Goal: Task Accomplishment & Management: Manage account settings

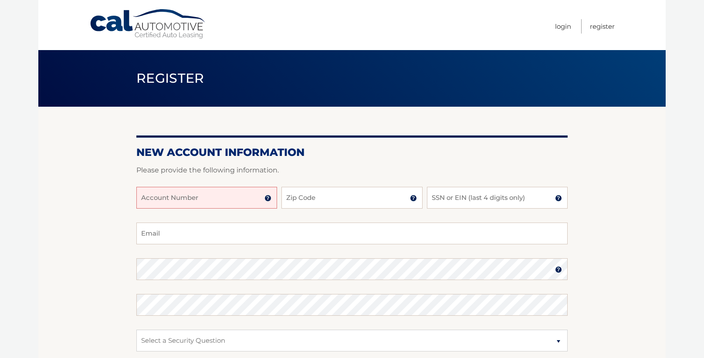
click at [184, 196] on input "Account Number" at bounding box center [206, 198] width 141 height 22
type input "44455994867"
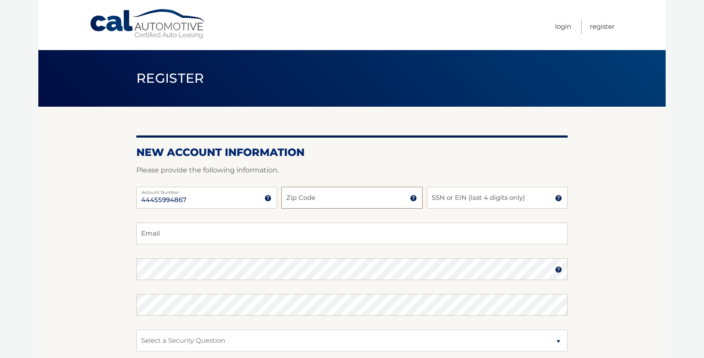
click at [329, 206] on input "Zip Code" at bounding box center [351, 198] width 141 height 22
type input "33472"
type input "1"
type input "8825"
click at [155, 243] on input "Email" at bounding box center [351, 234] width 431 height 22
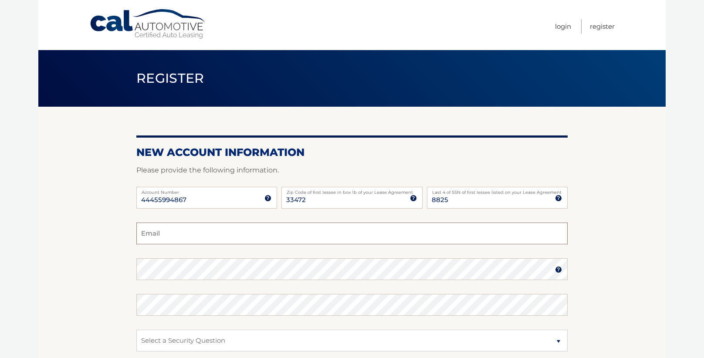
type input "nicholas.michael.hogan@gmail.com"
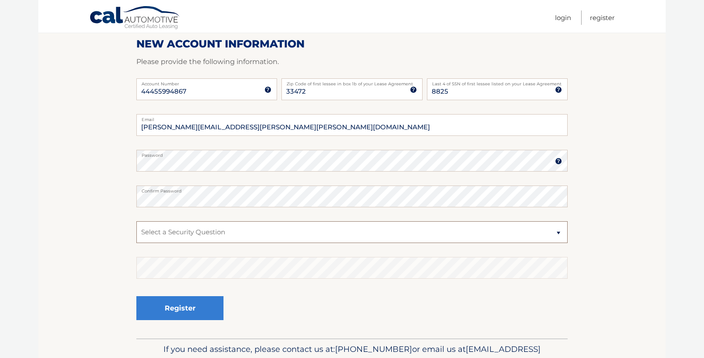
scroll to position [114, 0]
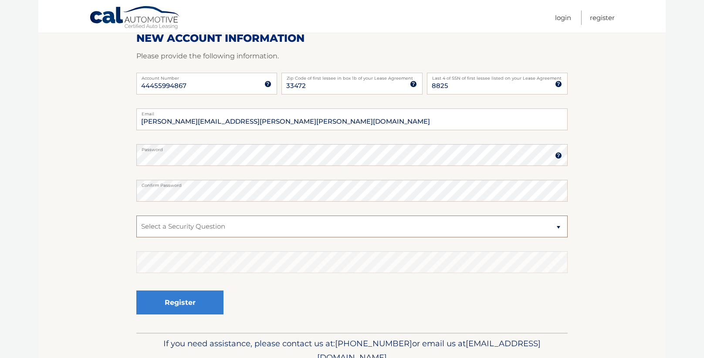
click at [164, 224] on select "Select a Security Question What was the name of your elementary school? What is…" at bounding box center [351, 227] width 431 height 22
click at [136, 216] on select "Select a Security Question What was the name of your elementary school? What is…" at bounding box center [351, 227] width 431 height 22
click at [282, 233] on select "Select a Security Question What was the name of your elementary school? What is…" at bounding box center [351, 227] width 431 height 22
select select "3"
click at [136, 216] on select "Select a Security Question What was the name of your elementary school? What is…" at bounding box center [351, 227] width 431 height 22
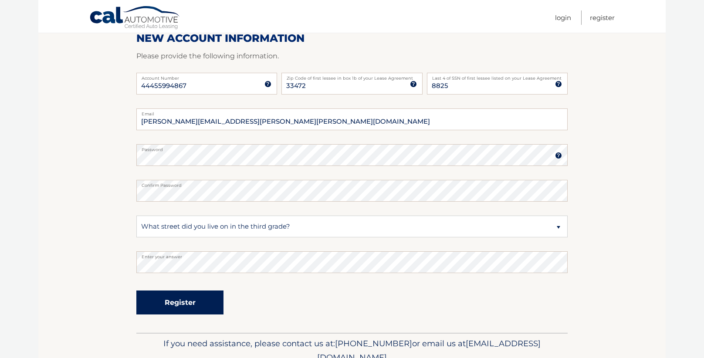
click at [167, 311] on button "Register" at bounding box center [179, 302] width 87 height 24
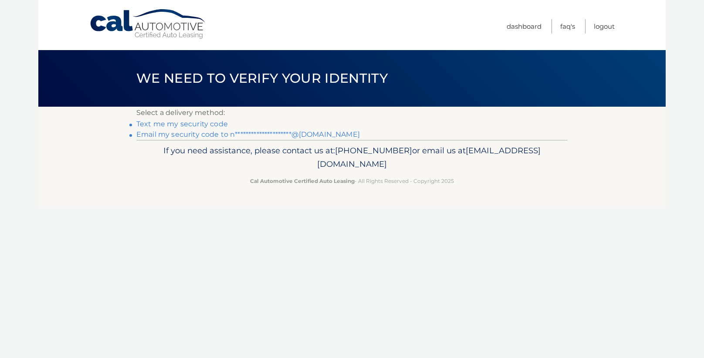
click at [208, 125] on link "Text me my security code" at bounding box center [181, 124] width 91 height 8
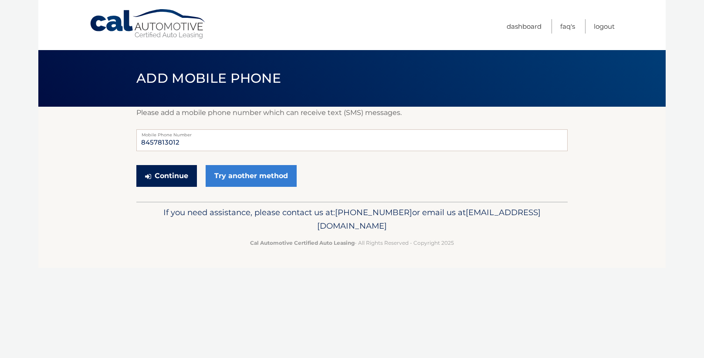
click at [179, 178] on button "Continue" at bounding box center [166, 176] width 61 height 22
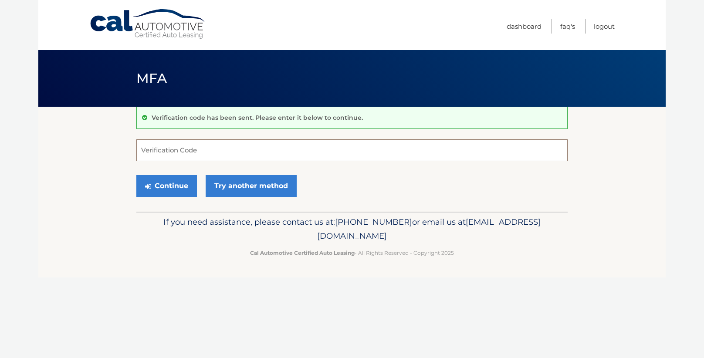
click at [194, 150] on input "Verification Code" at bounding box center [351, 150] width 431 height 22
type input "691014"
click at [169, 189] on button "Continue" at bounding box center [166, 186] width 61 height 22
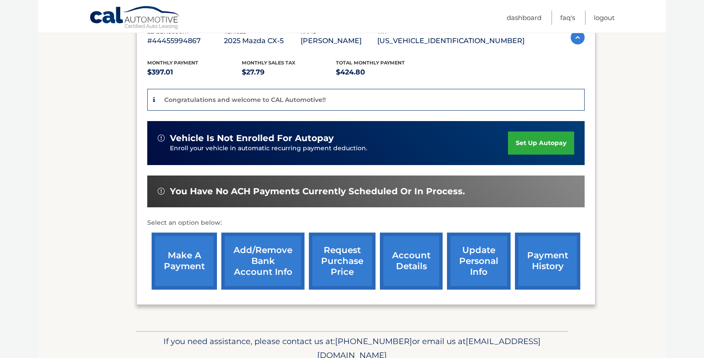
scroll to position [176, 0]
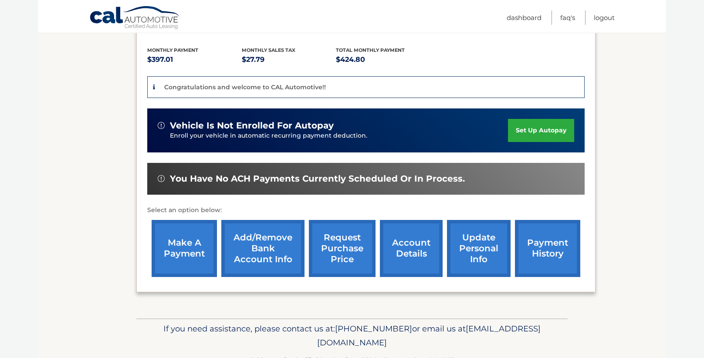
click at [551, 253] on link "payment history" at bounding box center [547, 248] width 65 height 57
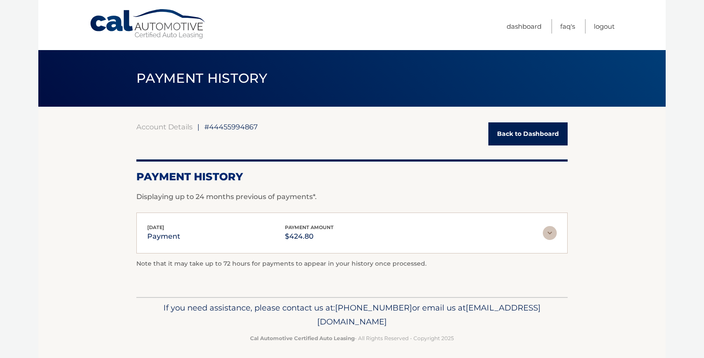
click at [509, 131] on link "Back to Dashboard" at bounding box center [527, 133] width 79 height 23
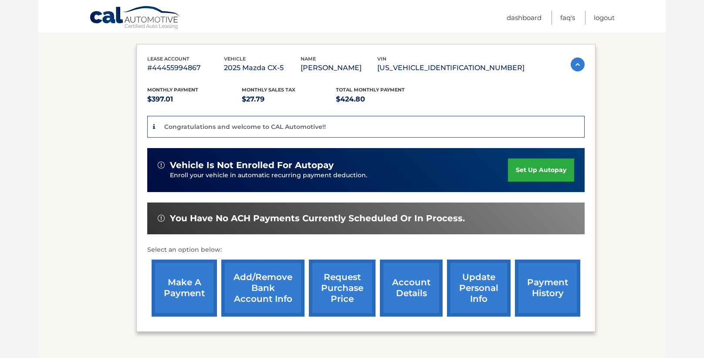
scroll to position [142, 0]
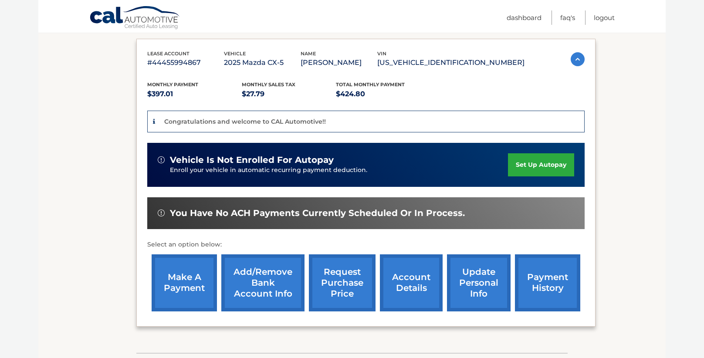
click at [429, 282] on link "account details" at bounding box center [411, 282] width 63 height 57
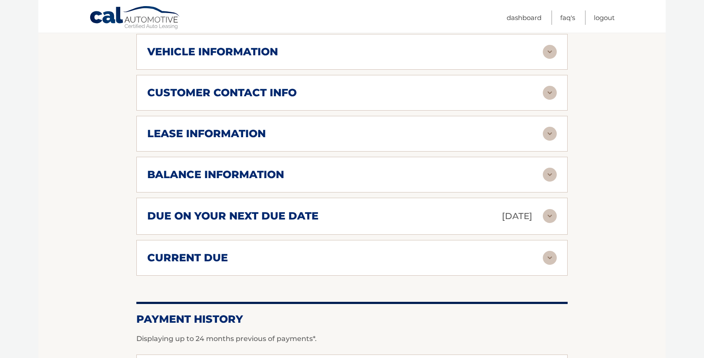
scroll to position [423, 0]
